Goal: Navigation & Orientation: Find specific page/section

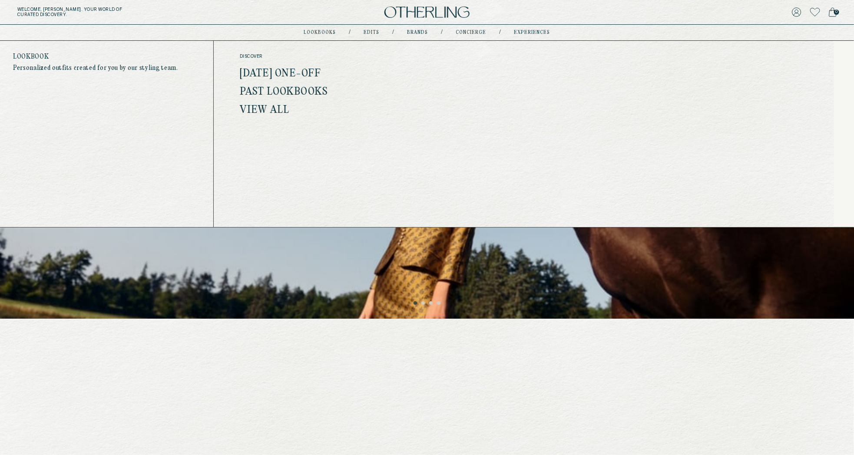
click at [317, 33] on link "lookbooks" at bounding box center [320, 32] width 32 height 4
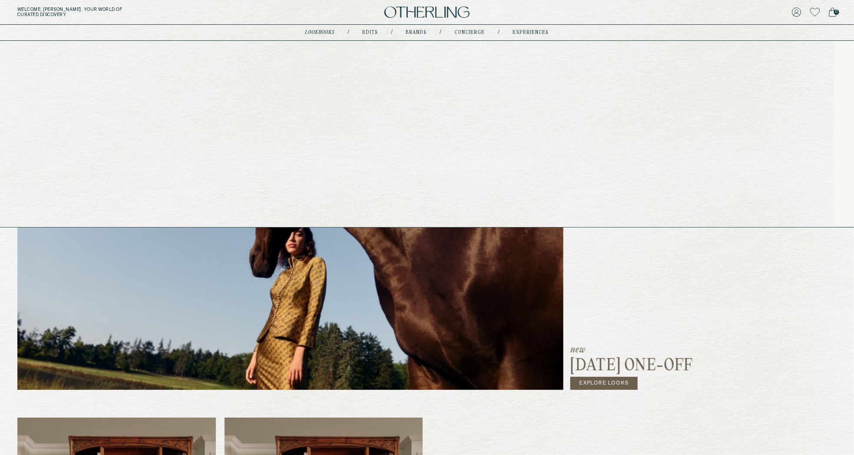
click at [368, 30] on link "Edits" at bounding box center [371, 32] width 16 height 4
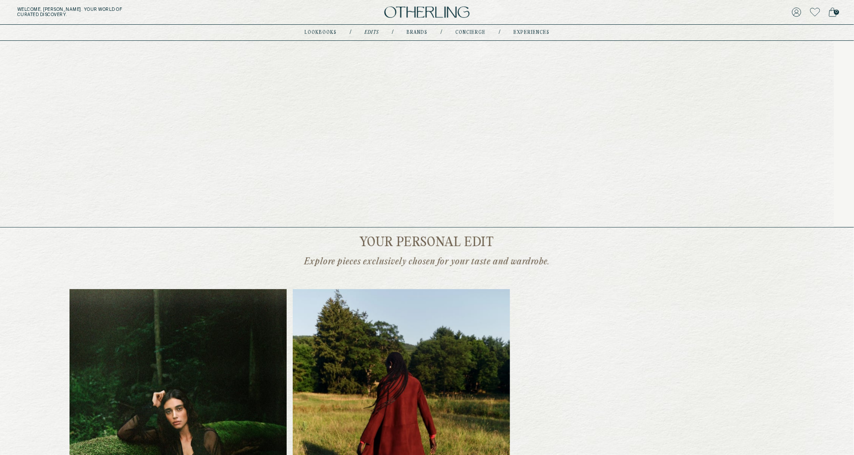
click at [325, 33] on link "lookbooks" at bounding box center [320, 32] width 32 height 4
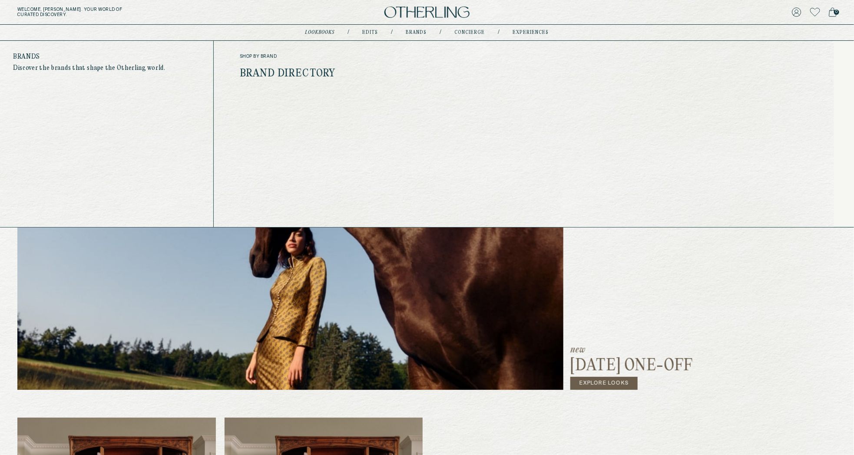
click at [413, 33] on link "Brands" at bounding box center [416, 32] width 21 height 4
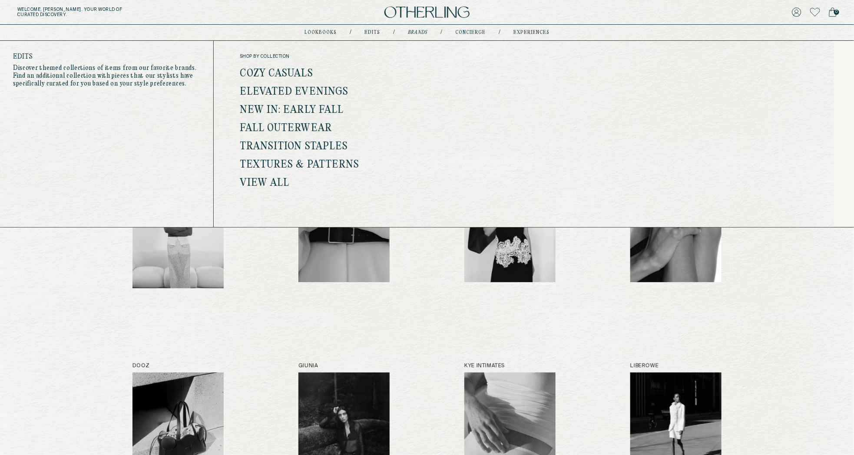
click at [370, 34] on link "Edits" at bounding box center [372, 32] width 16 height 4
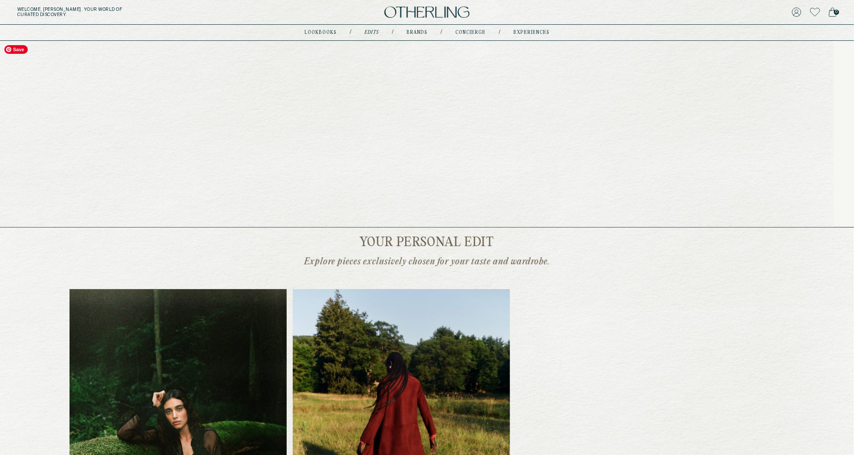
click at [326, 32] on link "lookbooks" at bounding box center [320, 32] width 32 height 4
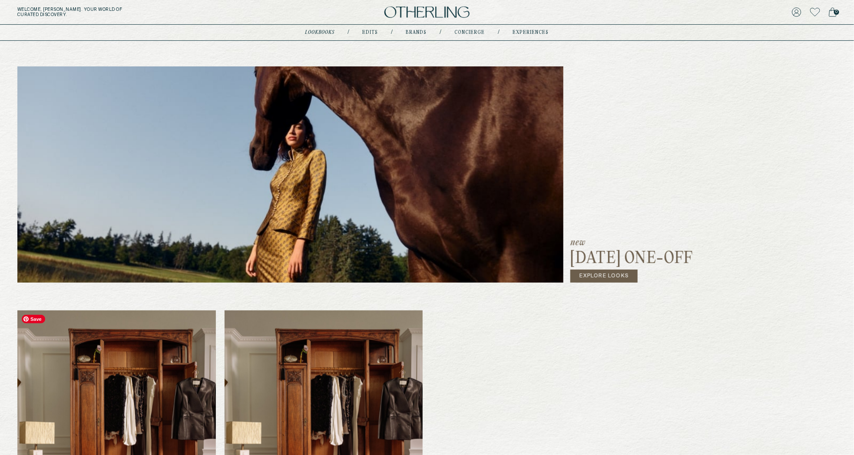
scroll to position [98, 0]
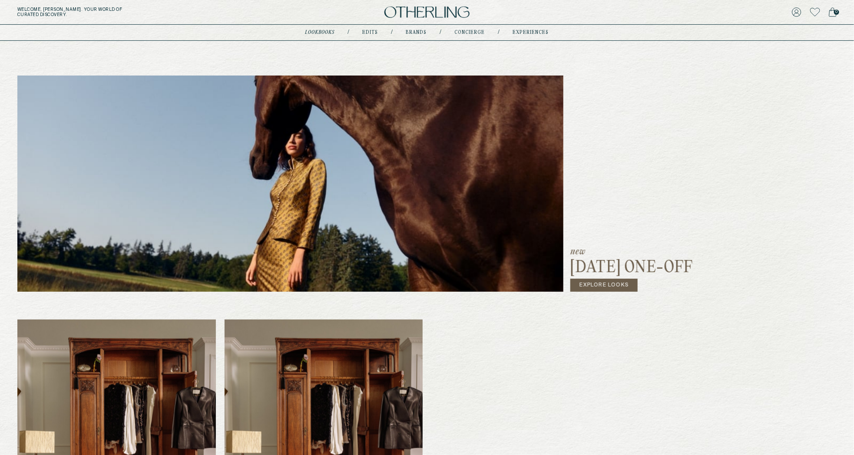
click at [427, 5] on div "Welcome, [PERSON_NAME] . Your world of curated discovery. 0" at bounding box center [427, 12] width 854 height 25
click at [445, 11] on img at bounding box center [426, 13] width 85 height 12
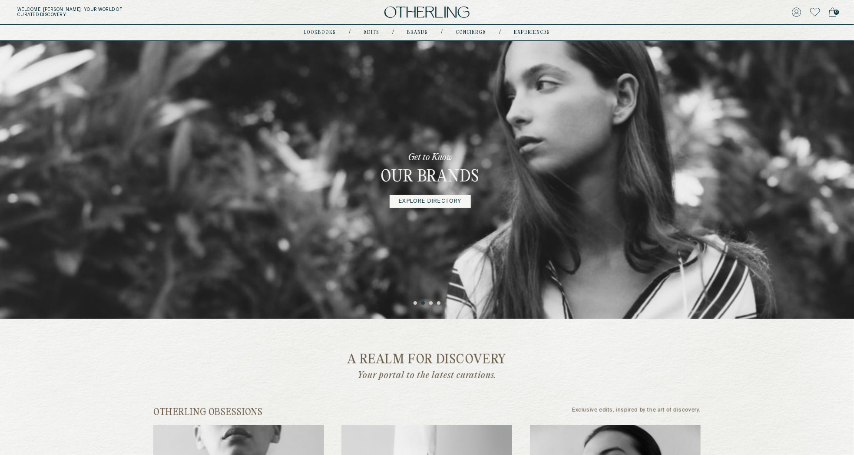
click at [405, 11] on img at bounding box center [426, 13] width 85 height 12
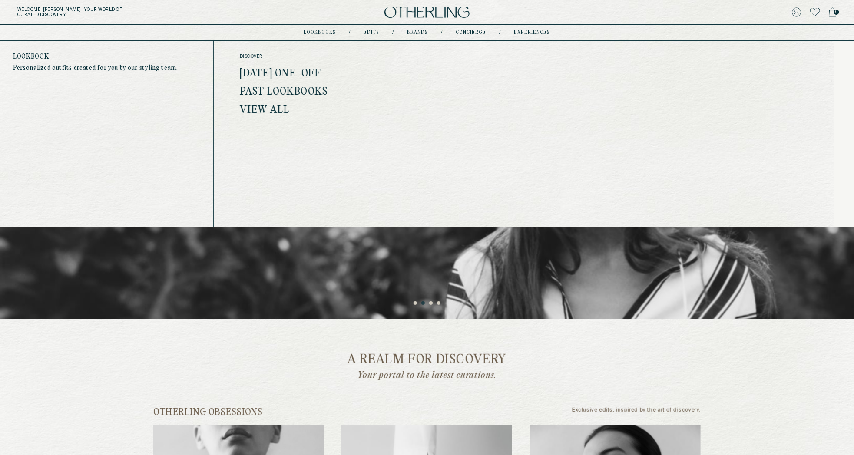
click at [331, 30] on link "lookbooks" at bounding box center [320, 32] width 32 height 4
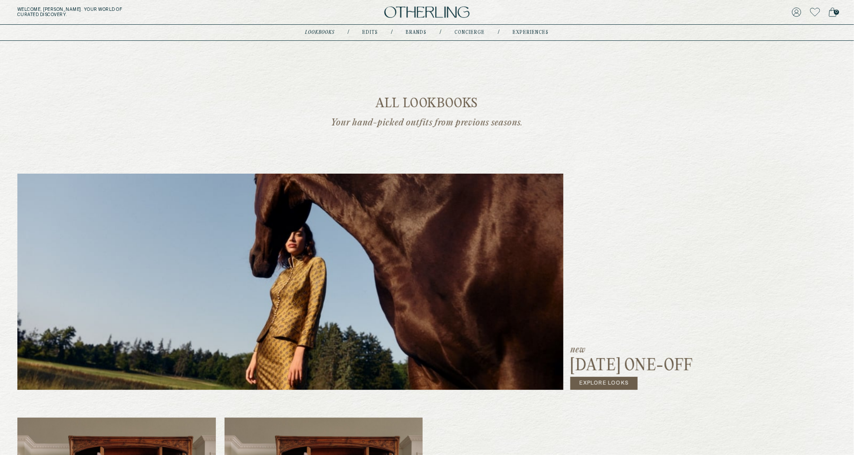
click at [433, 6] on div "Welcome, [PERSON_NAME] . Your world of curated discovery. 0" at bounding box center [427, 12] width 854 height 25
click at [433, 11] on img at bounding box center [426, 13] width 85 height 12
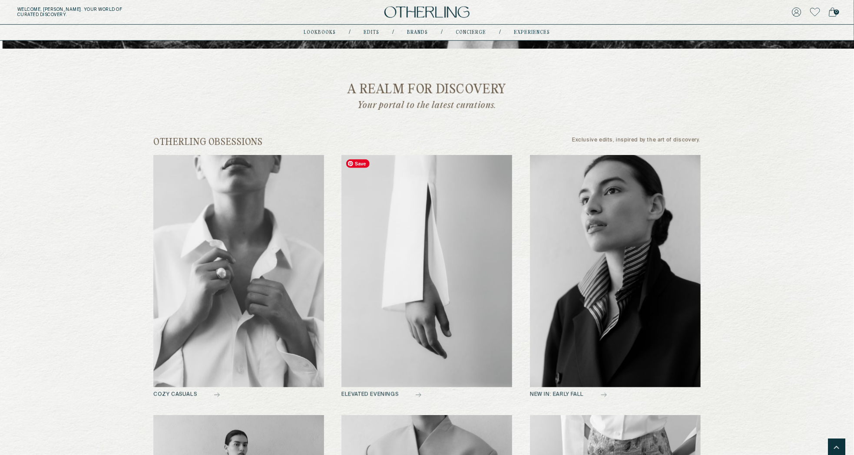
scroll to position [178, 0]
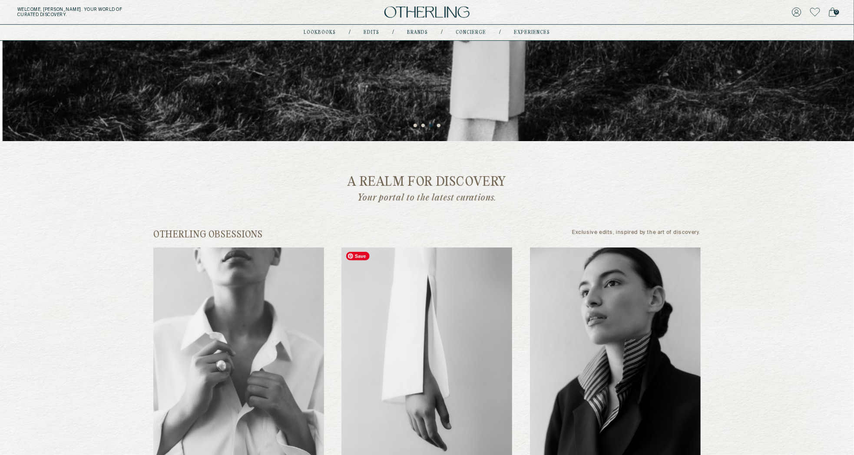
click at [436, 12] on img at bounding box center [426, 13] width 85 height 12
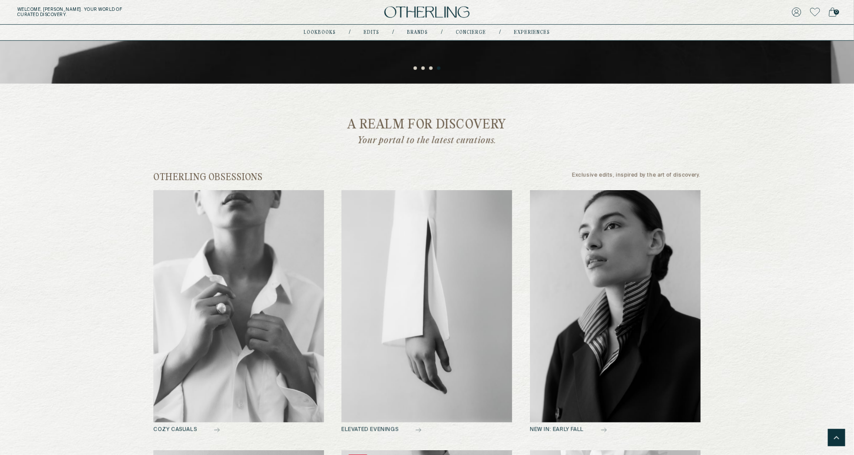
scroll to position [0, 0]
